Goal: Check status: Check status

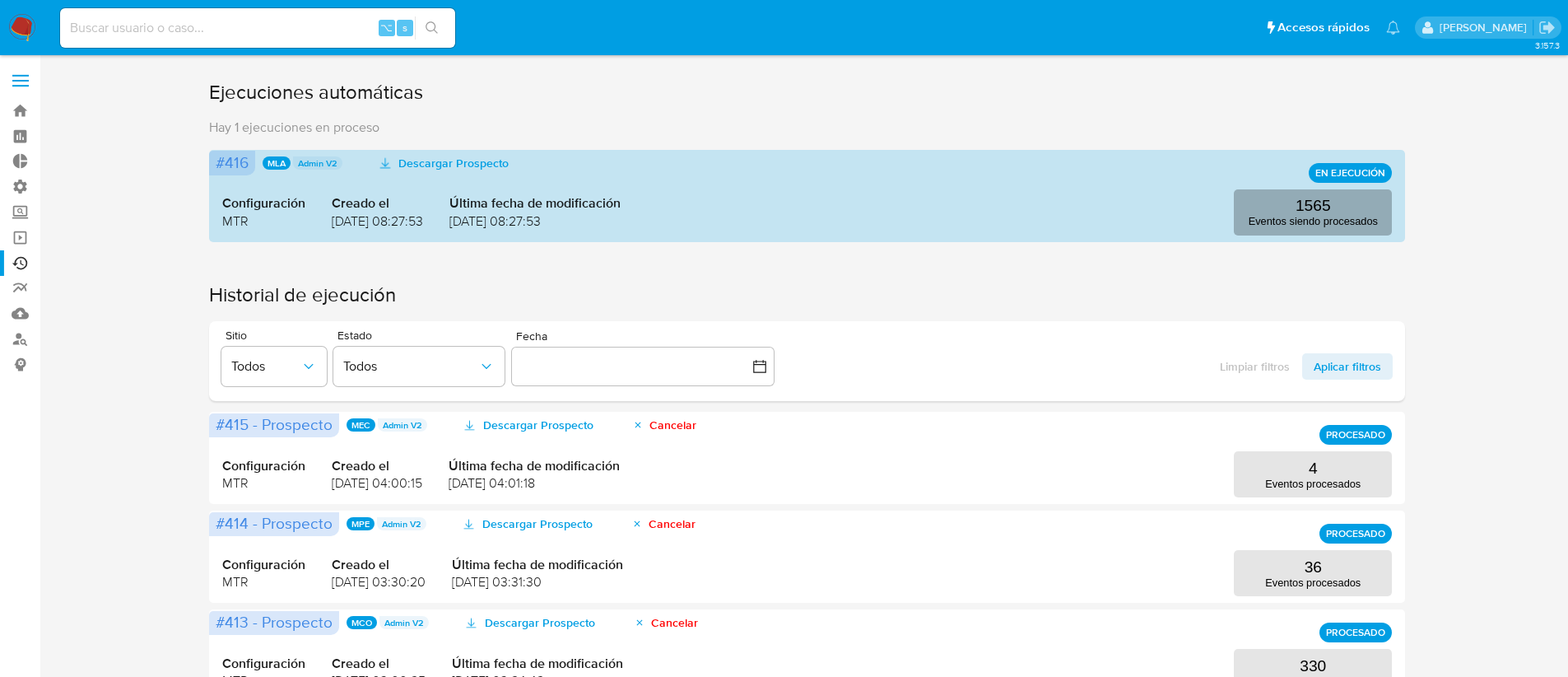
click at [1303, 217] on p "Eventos siendo procesados" at bounding box center [1313, 221] width 129 height 13
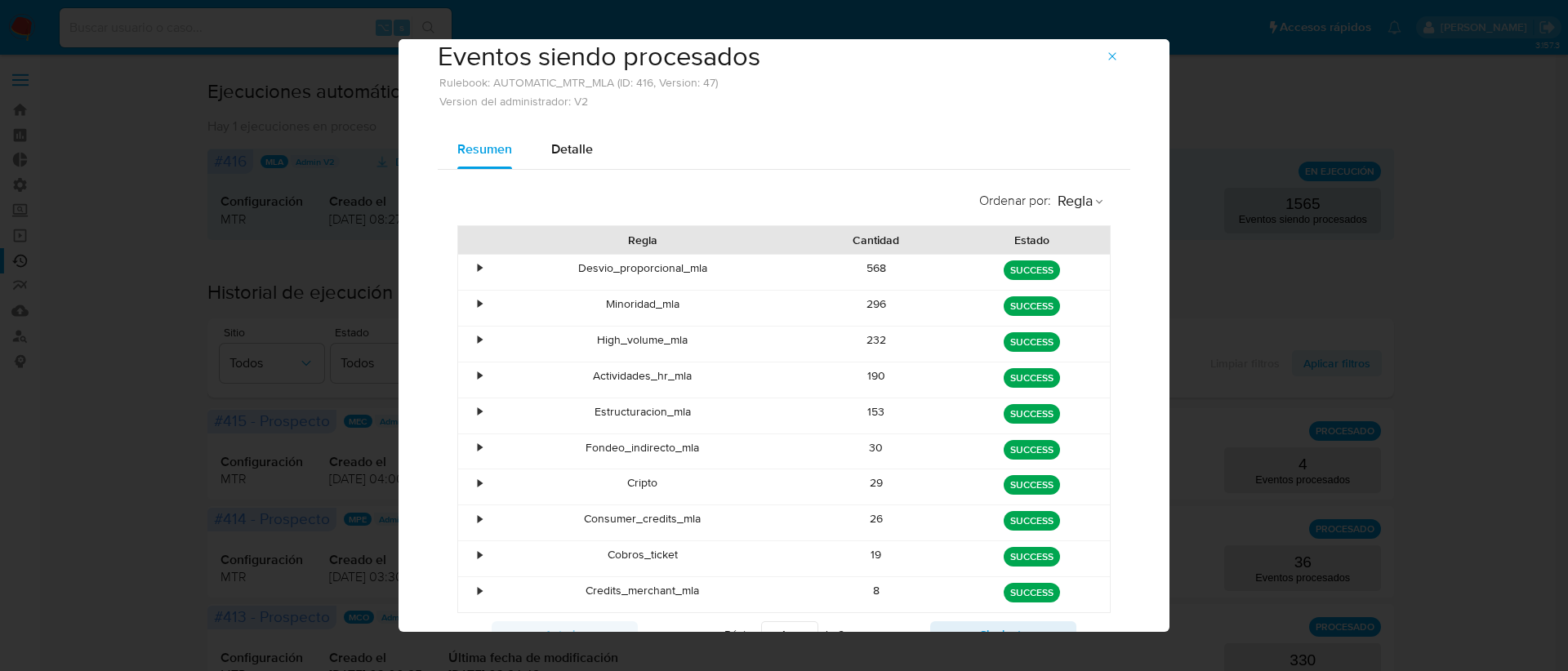
scroll to position [111, 0]
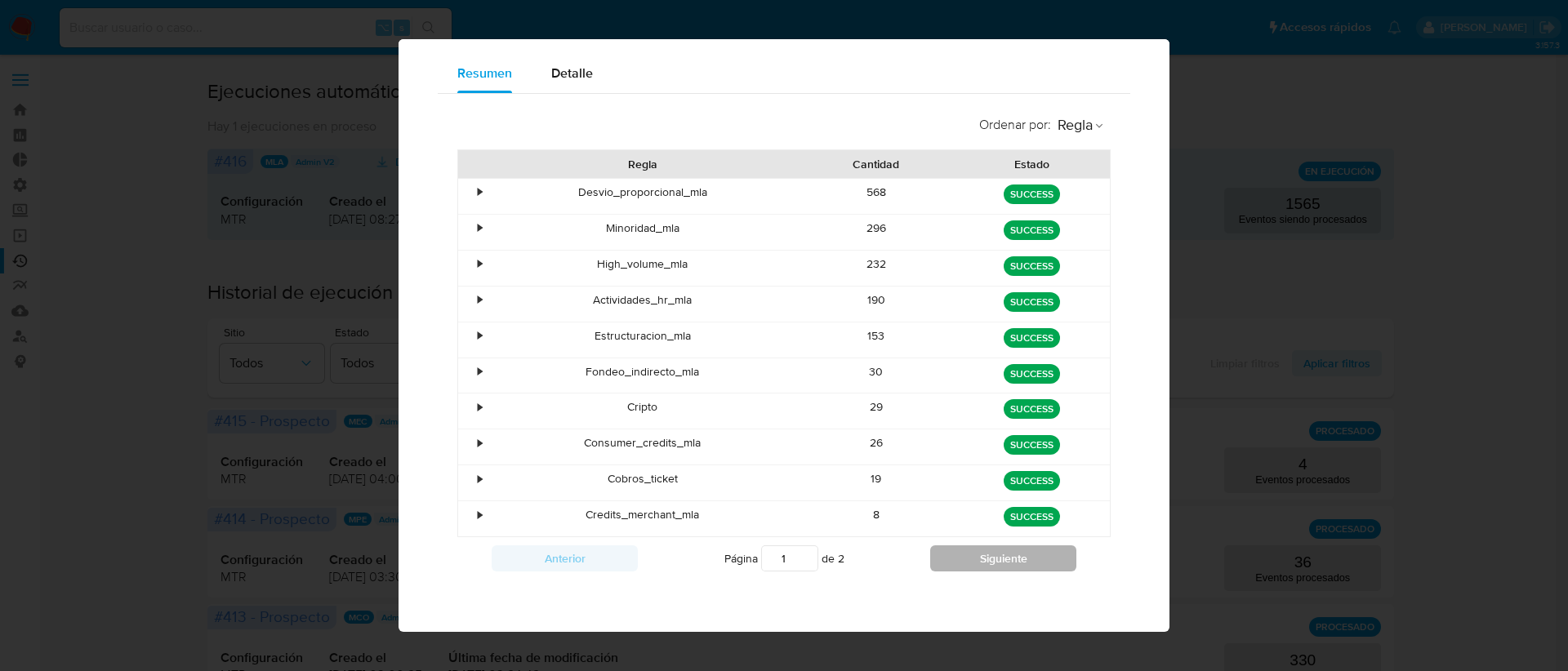
click at [951, 555] on button "Siguiente" at bounding box center [1003, 558] width 147 height 26
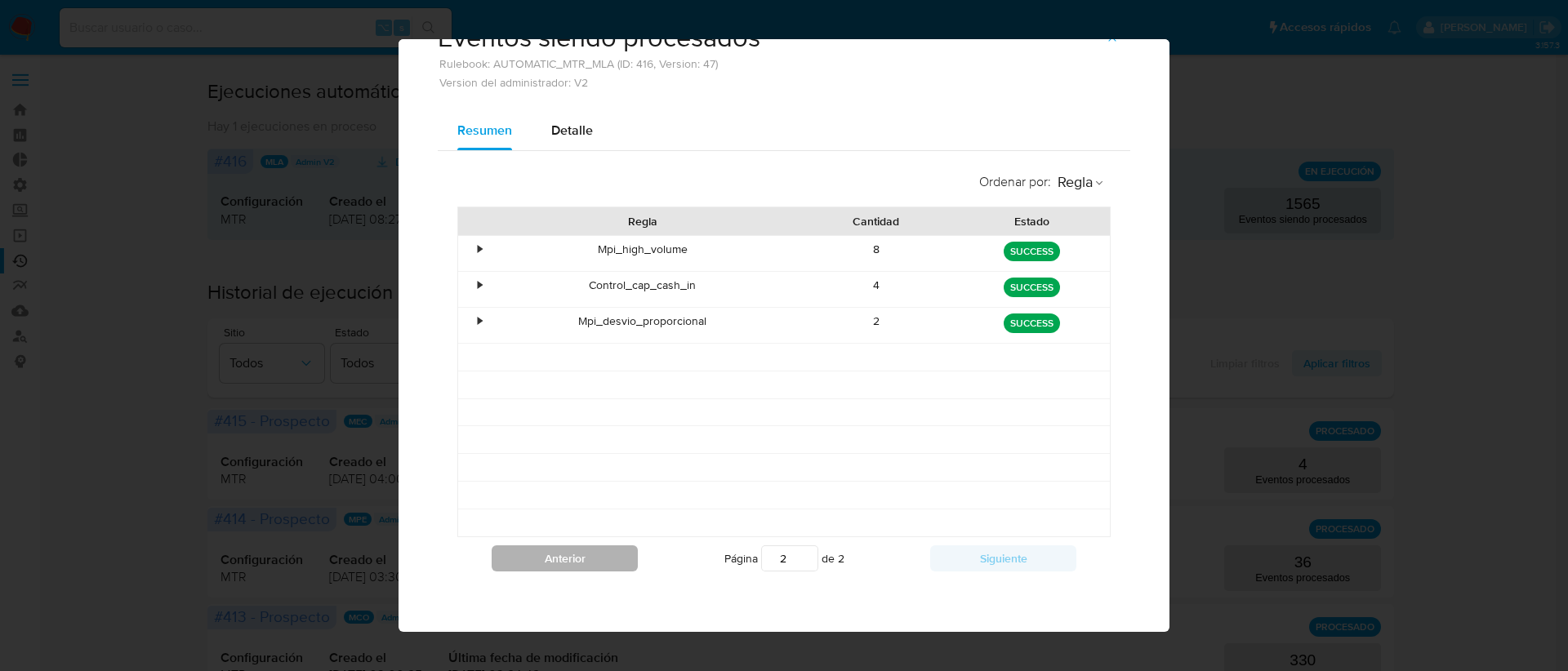
click at [582, 565] on button "Anterior" at bounding box center [564, 558] width 147 height 26
type input "1"
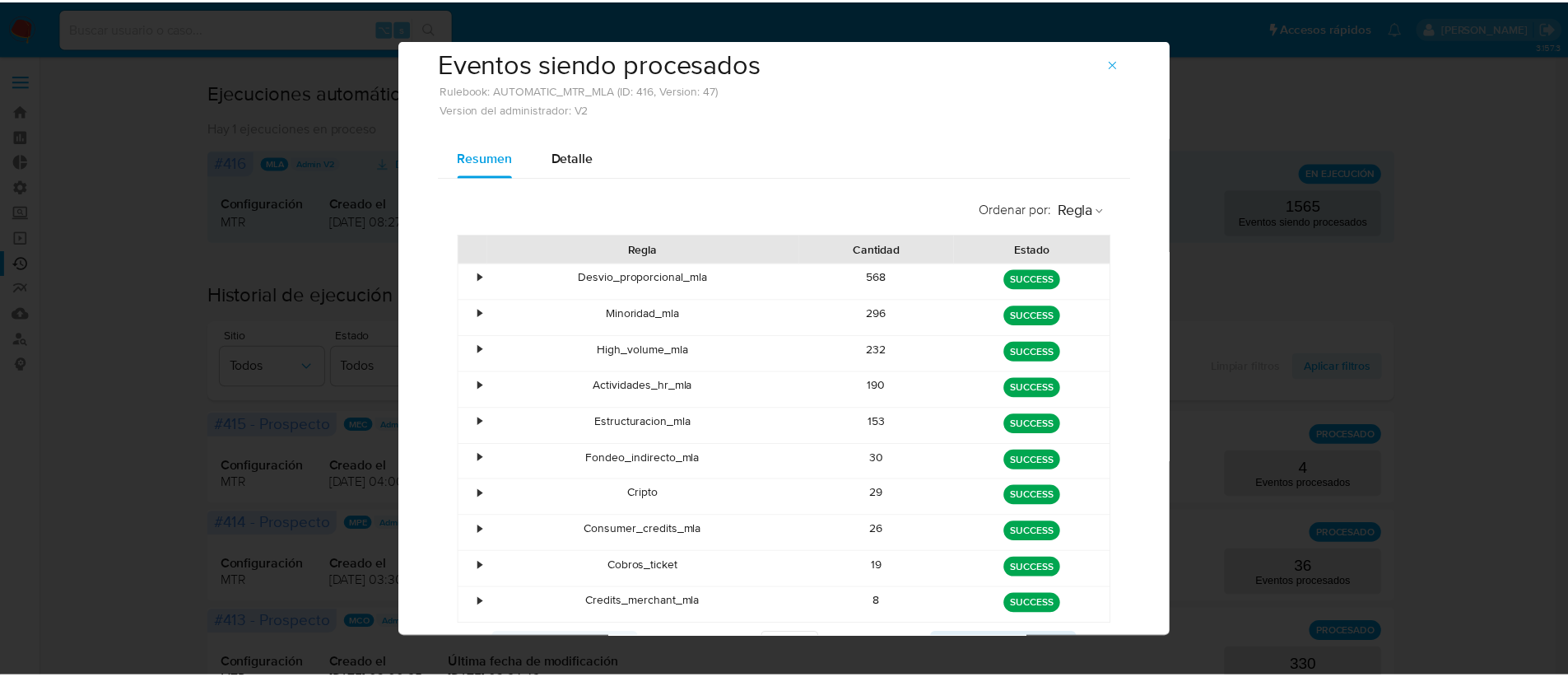
scroll to position [0, 0]
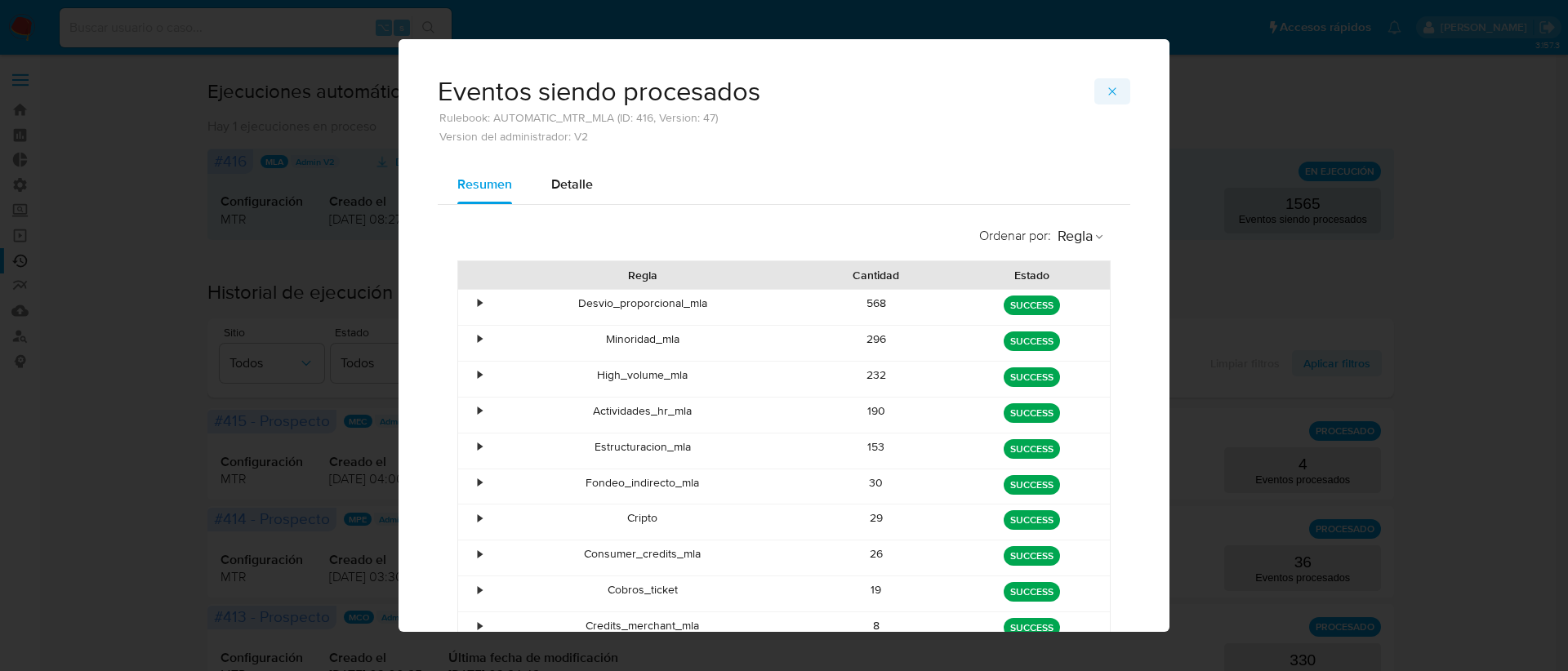
click at [1112, 90] on button "button" at bounding box center [1112, 91] width 36 height 26
